Goal: Task Accomplishment & Management: Use online tool/utility

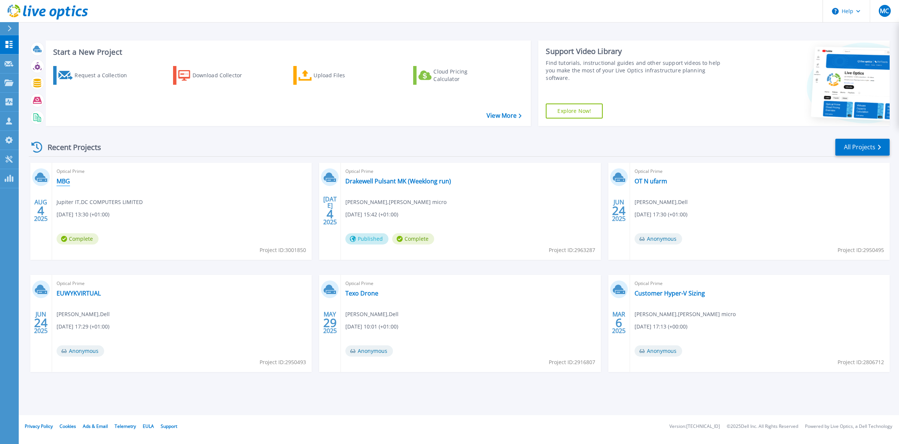
click at [63, 181] on link "MBG" at bounding box center [63, 180] width 13 height 7
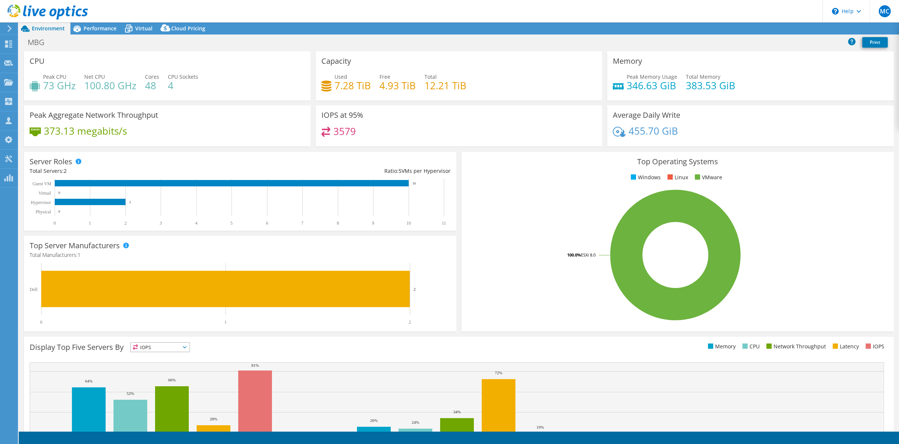
select select "EULondon"
select select "GBP"
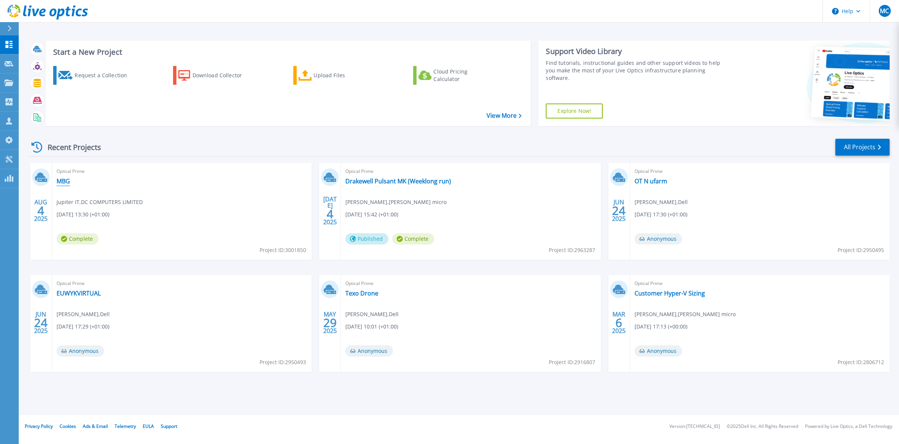
drag, startPoint x: 68, startPoint y: 183, endPoint x: 111, endPoint y: 186, distance: 43.2
click at [68, 183] on link "MBG" at bounding box center [63, 180] width 13 height 7
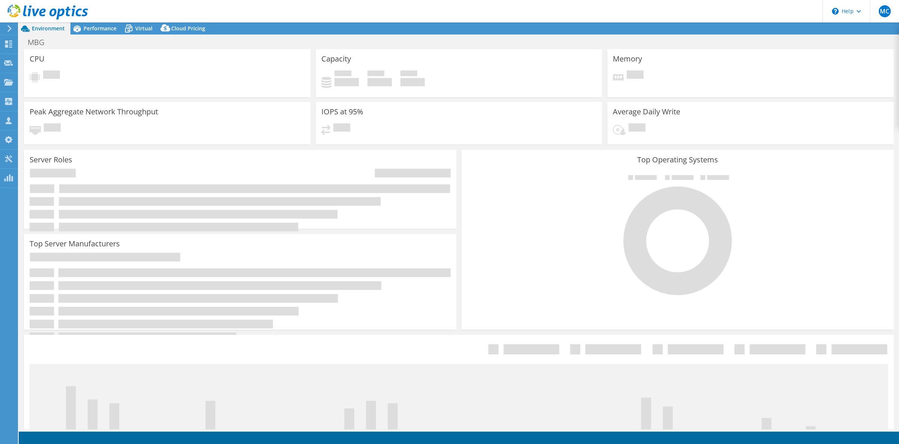
select select "EULondon"
select select "GBP"
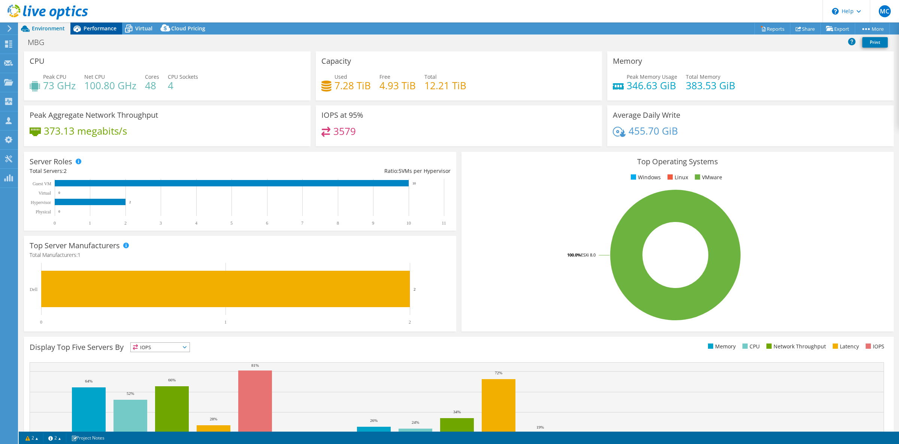
drag, startPoint x: 101, startPoint y: 28, endPoint x: 108, endPoint y: 34, distance: 9.1
click at [101, 28] on span "Performance" at bounding box center [100, 28] width 33 height 7
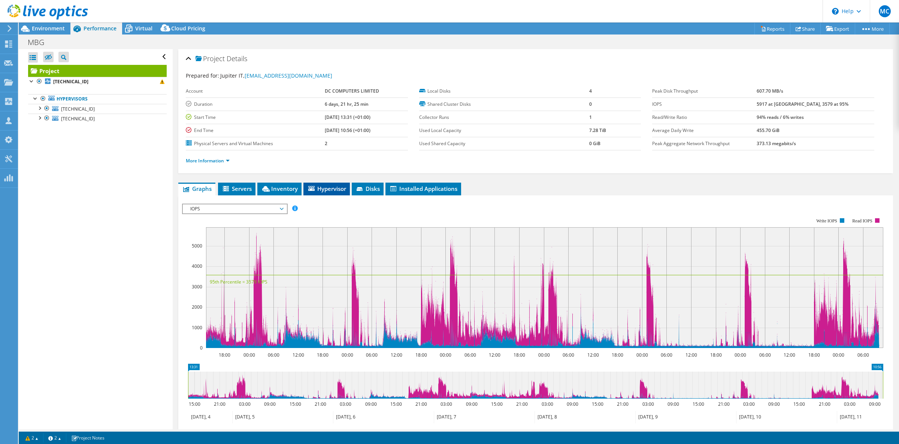
click at [330, 191] on span "Hypervisor" at bounding box center [326, 188] width 39 height 7
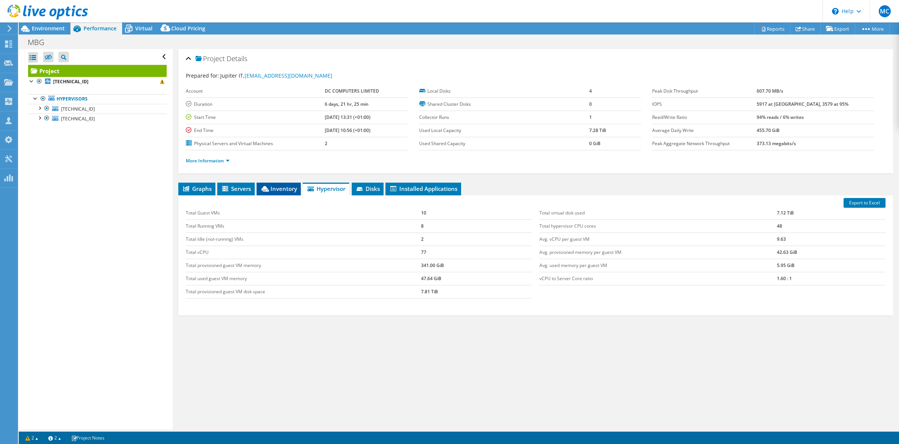
click at [274, 187] on span "Inventory" at bounding box center [278, 188] width 37 height 7
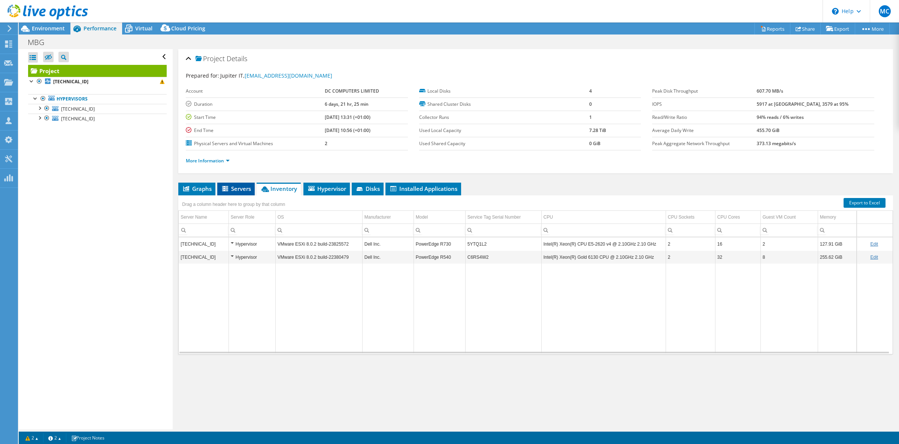
click at [240, 191] on span "Servers" at bounding box center [236, 188] width 30 height 7
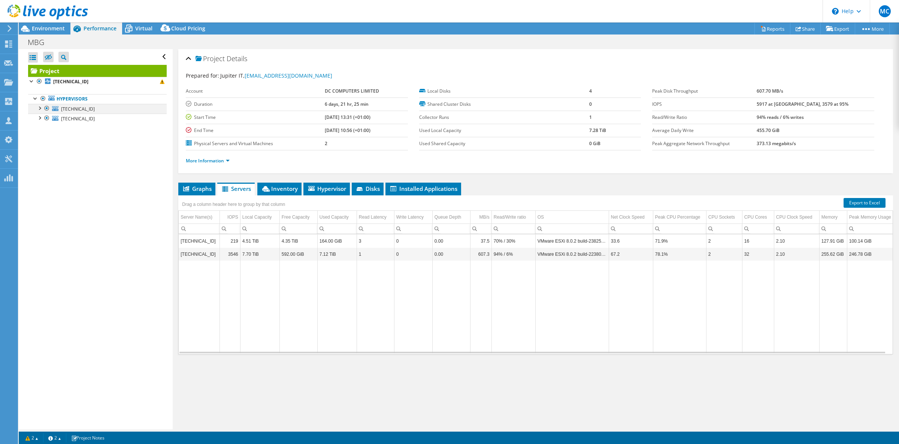
click at [40, 108] on div at bounding box center [39, 107] width 7 height 7
click at [73, 109] on span "192.168.1.11" at bounding box center [78, 109] width 34 height 6
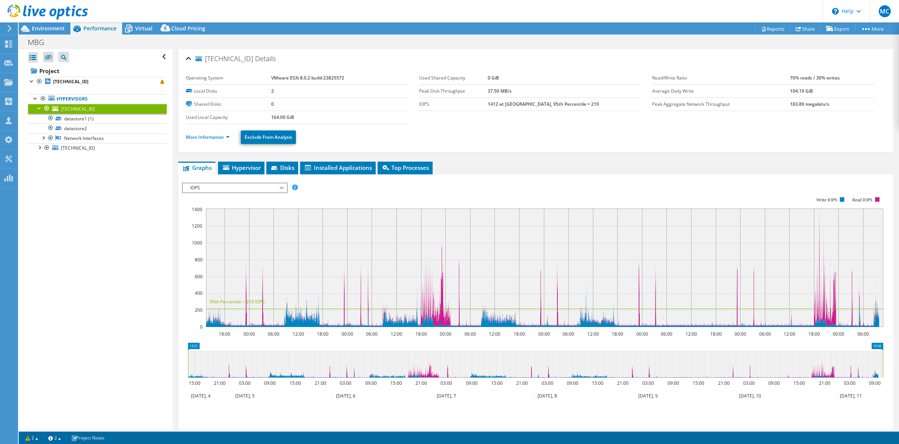
click at [253, 187] on span "IOPS" at bounding box center [235, 187] width 96 height 9
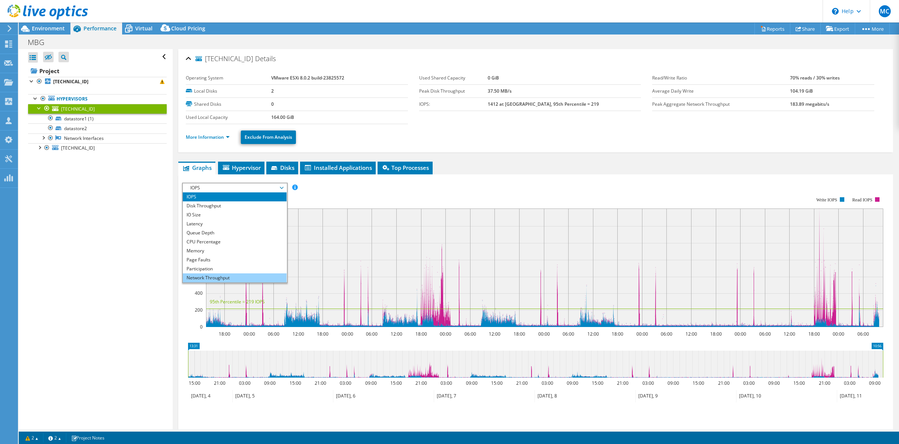
click at [226, 277] on li "Network Throughput" at bounding box center [235, 277] width 104 height 9
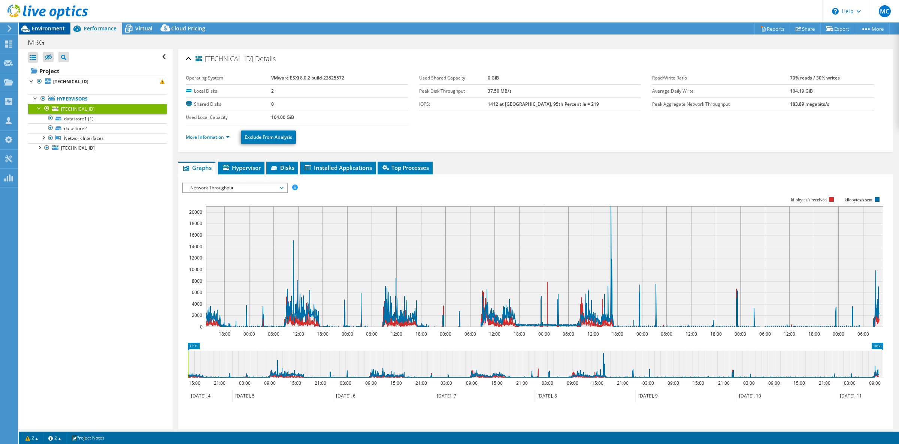
click at [49, 30] on span "Environment" at bounding box center [48, 28] width 33 height 7
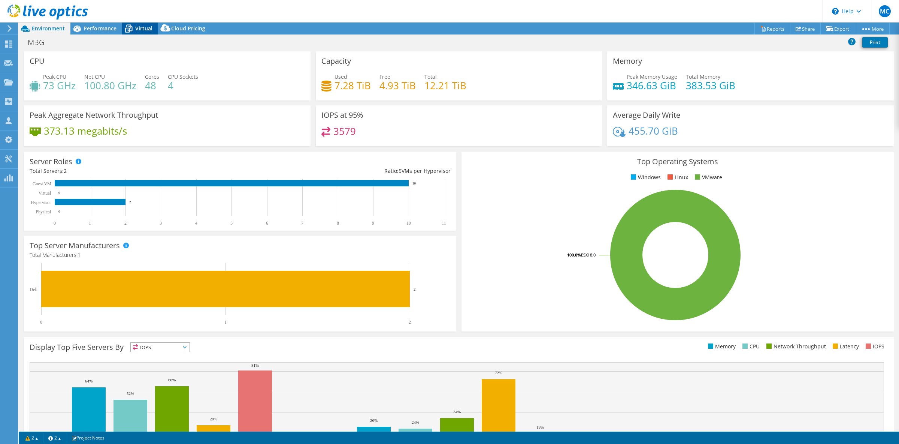
click at [139, 31] on span "Virtual" at bounding box center [143, 28] width 17 height 7
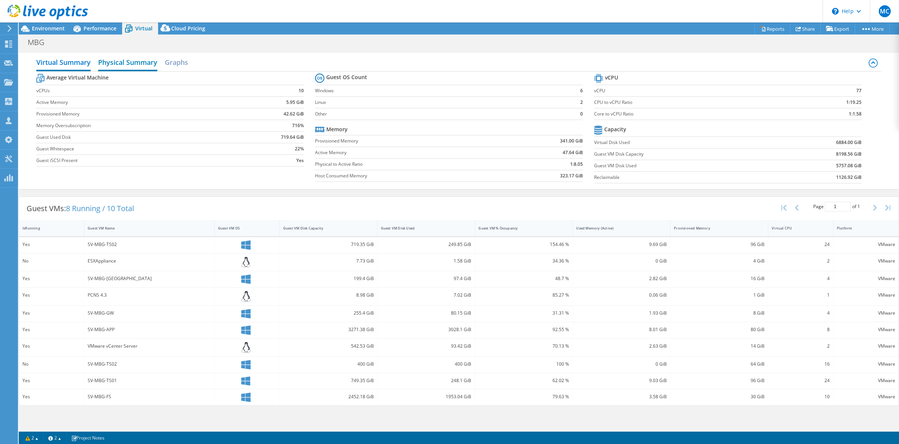
click at [132, 60] on h2 "Physical Summary" at bounding box center [127, 63] width 59 height 16
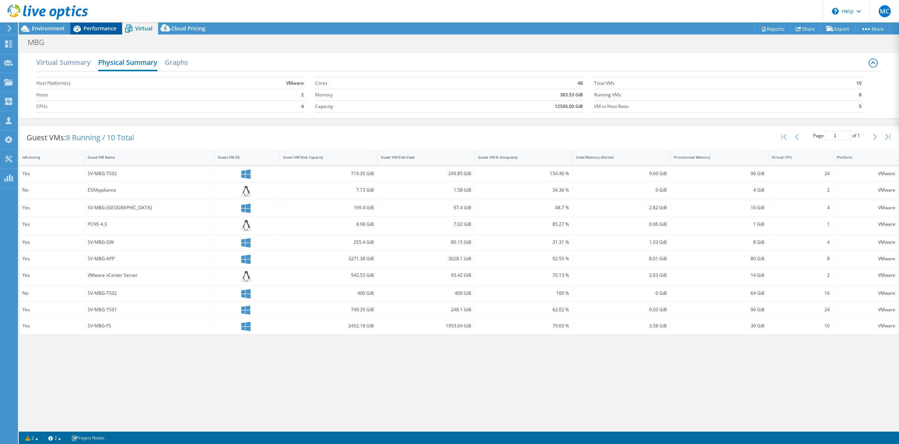
click at [99, 26] on span "Performance" at bounding box center [100, 28] width 33 height 7
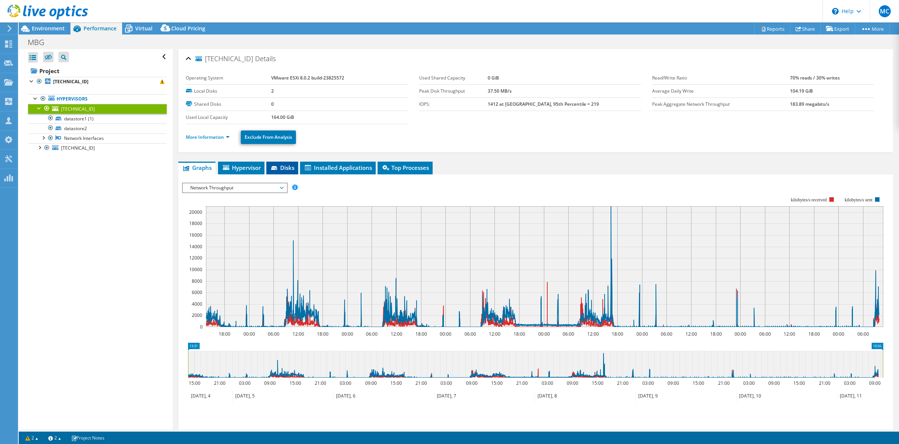
click at [291, 169] on span "Disks" at bounding box center [282, 167] width 24 height 7
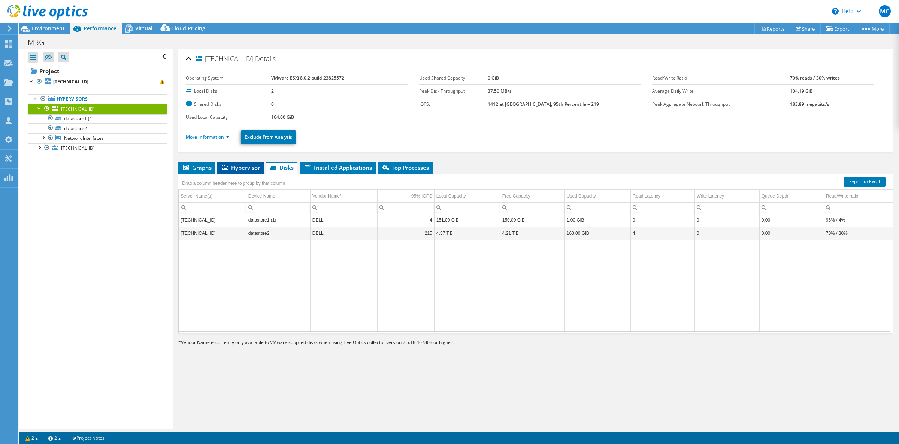
click at [241, 170] on span "Hypervisor" at bounding box center [240, 167] width 39 height 7
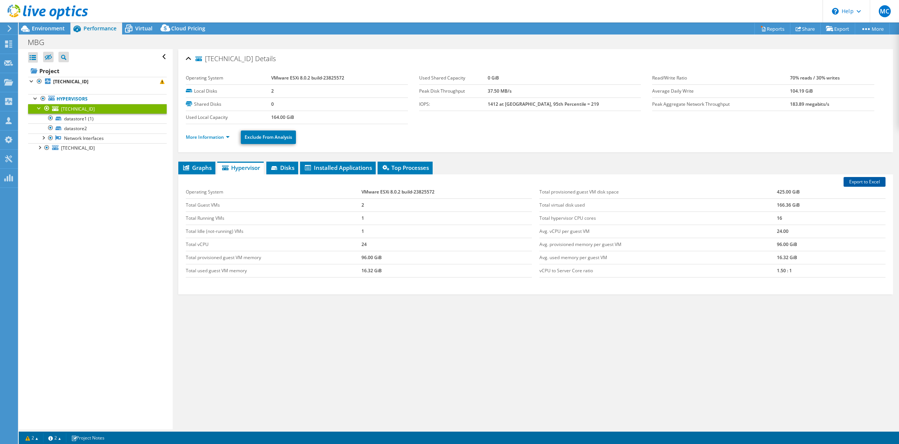
click at [866, 182] on link "Export to Excel" at bounding box center [865, 182] width 42 height 10
